Goal: Complete application form: Complete application form

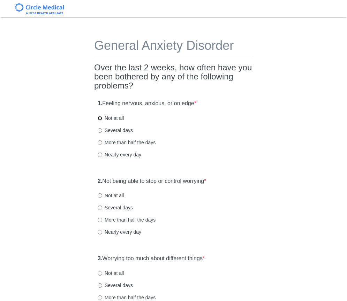
click at [101, 119] on input "Not at all" at bounding box center [100, 118] width 5 height 5
radio input "true"
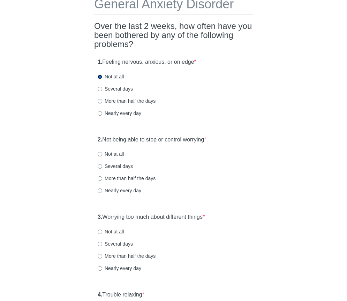
scroll to position [42, 0]
click at [101, 176] on input "More than half the days" at bounding box center [100, 178] width 5 height 5
radio input "true"
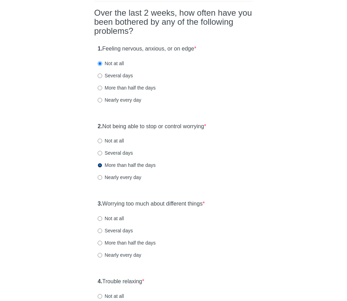
scroll to position [63, 0]
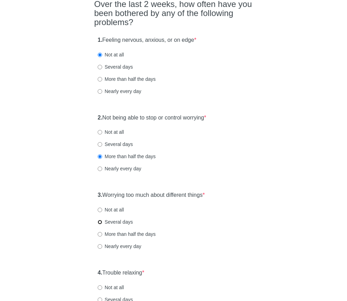
click at [99, 223] on input "Several days" at bounding box center [100, 222] width 5 height 5
radio input "true"
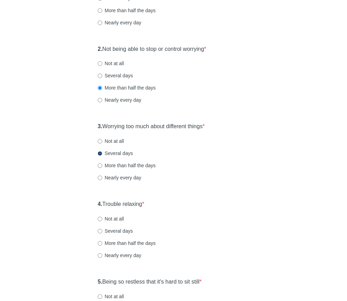
scroll to position [134, 0]
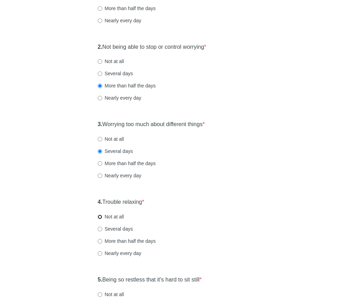
click at [100, 216] on input "Not at all" at bounding box center [100, 217] width 5 height 5
radio input "true"
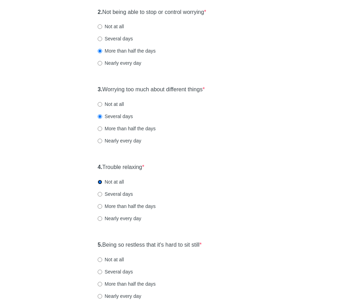
scroll to position [186, 0]
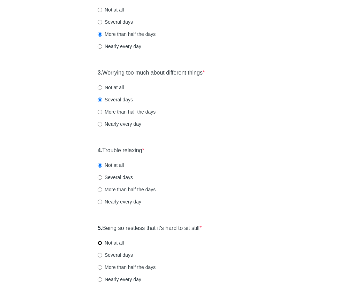
click at [100, 242] on input "Not at all" at bounding box center [100, 243] width 5 height 5
radio input "true"
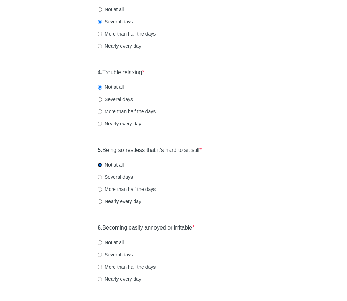
scroll to position [265, 0]
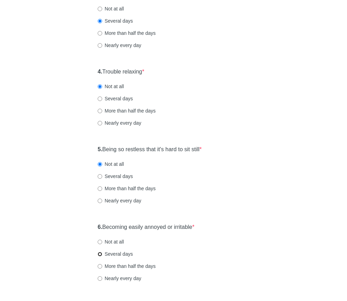
click at [101, 254] on input "Several days" at bounding box center [100, 254] width 5 height 5
radio input "true"
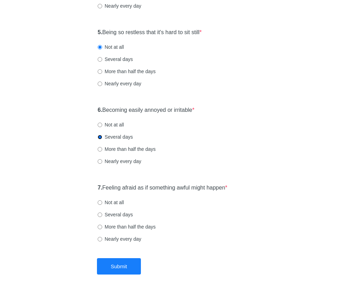
scroll to position [389, 0]
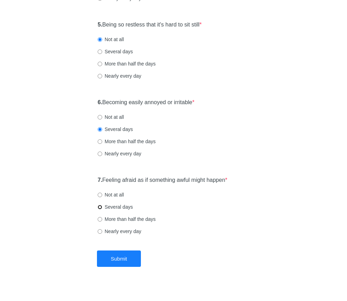
click at [100, 207] on input "Several days" at bounding box center [100, 207] width 5 height 5
radio input "true"
click at [127, 263] on button "Submit" at bounding box center [119, 259] width 44 height 16
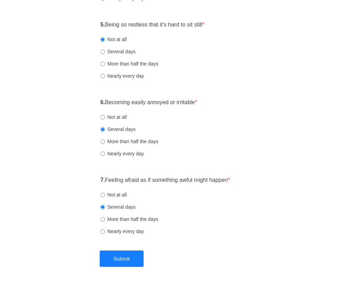
scroll to position [0, 0]
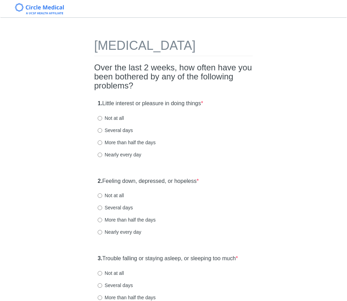
click at [159, 122] on div "1. Little interest or pleasure in doing things * Not at all Several days More t…" at bounding box center [173, 132] width 159 height 73
click at [100, 121] on input "Not at all" at bounding box center [100, 118] width 5 height 5
radio input "true"
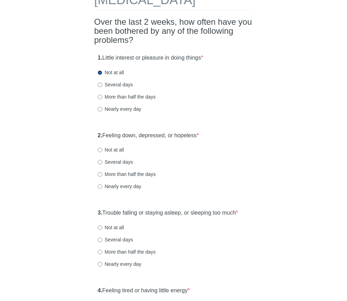
scroll to position [46, 0]
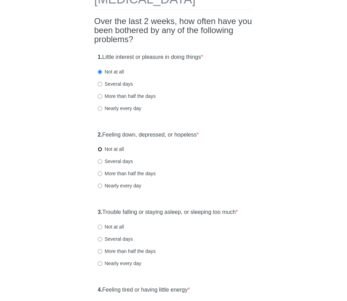
click at [101, 152] on input "Not at all" at bounding box center [100, 149] width 5 height 5
radio input "true"
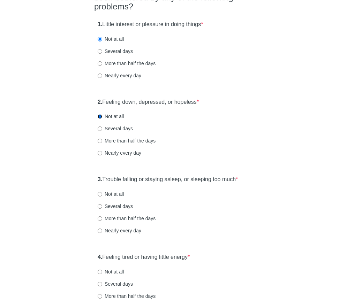
scroll to position [89, 0]
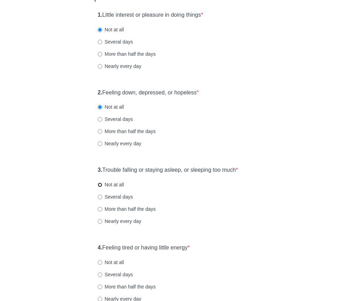
click at [99, 187] on input "Not at all" at bounding box center [100, 185] width 5 height 5
radio input "true"
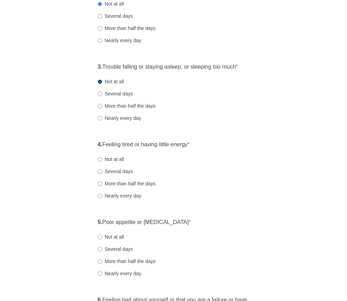
scroll to position [215, 0]
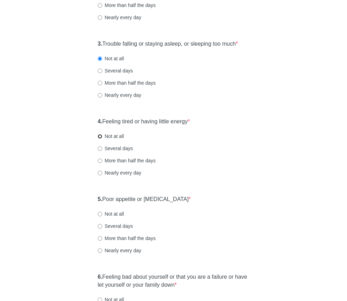
click at [98, 139] on input "Not at all" at bounding box center [100, 136] width 5 height 5
radio input "true"
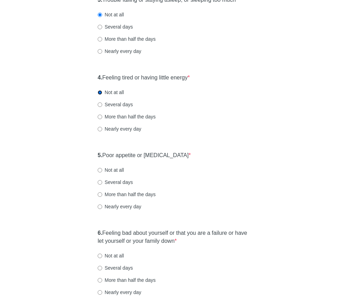
scroll to position [275, 0]
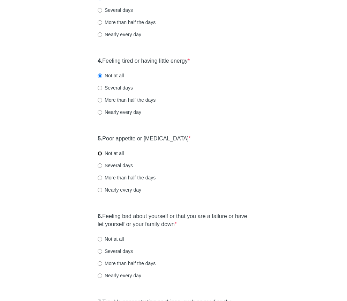
click at [100, 156] on input "Not at all" at bounding box center [100, 153] width 5 height 5
radio input "true"
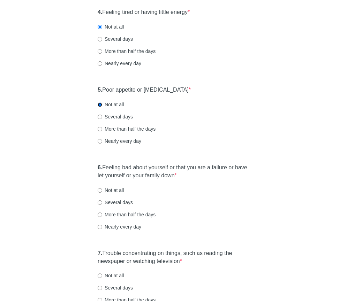
scroll to position [325, 0]
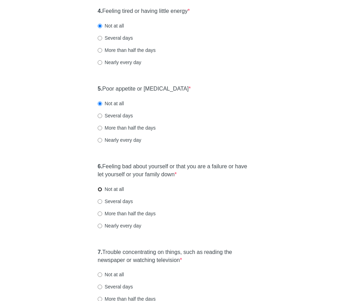
click at [100, 192] on input "Not at all" at bounding box center [100, 189] width 5 height 5
radio input "true"
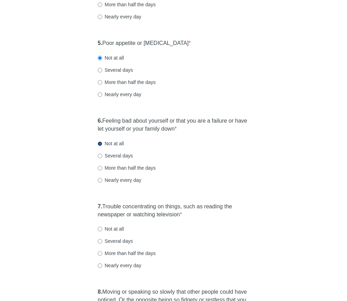
scroll to position [371, 0]
click at [98, 231] on input "Not at all" at bounding box center [100, 229] width 5 height 5
radio input "true"
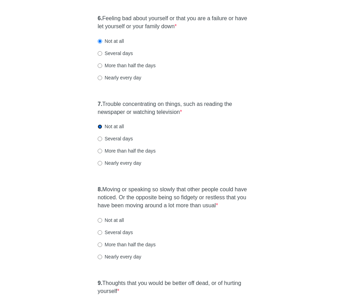
scroll to position [486, 0]
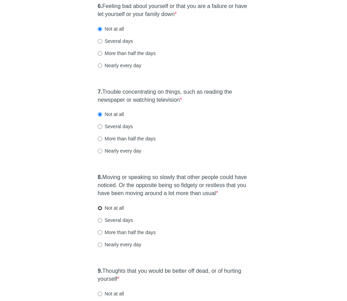
click at [100, 211] on input "Not at all" at bounding box center [100, 208] width 5 height 5
radio input "true"
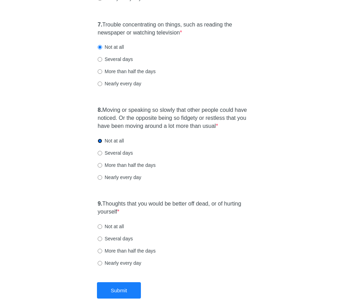
scroll to position [561, 0]
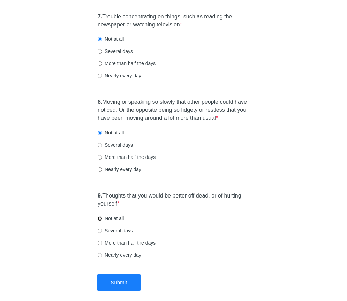
click at [100, 221] on input "Not at all" at bounding box center [100, 218] width 5 height 5
radio input "true"
click at [114, 291] on button "Submit" at bounding box center [119, 282] width 44 height 16
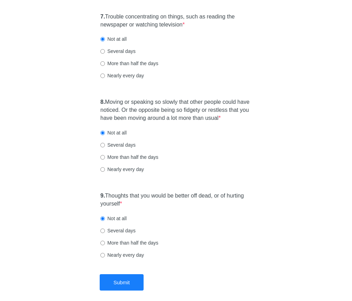
scroll to position [0, 0]
